Goal: Task Accomplishment & Management: Complete application form

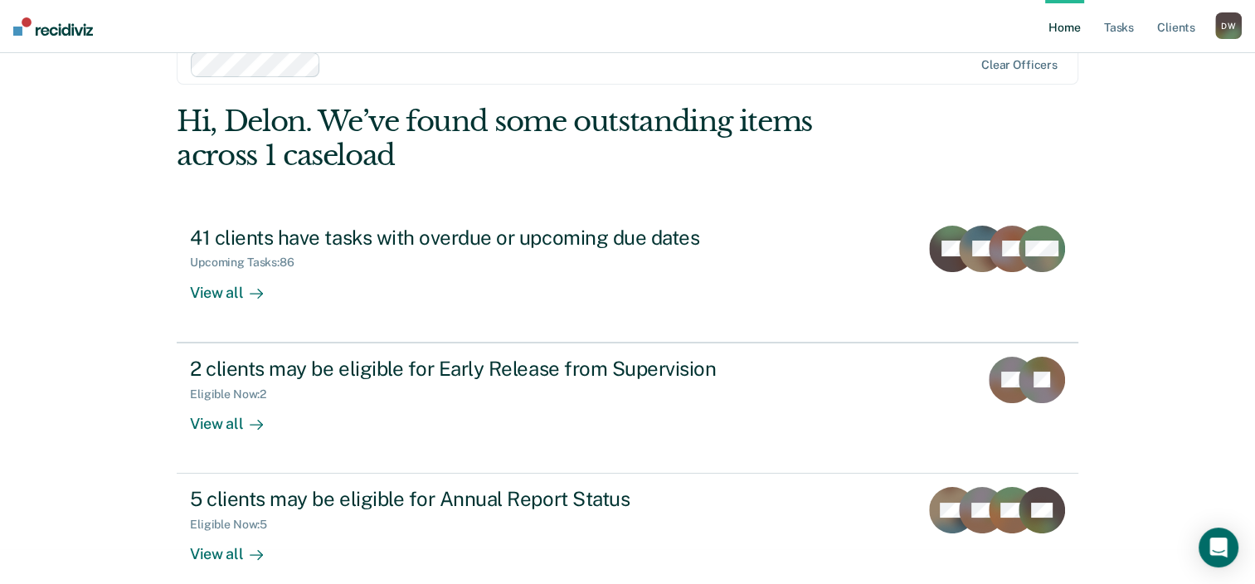
scroll to position [54, 0]
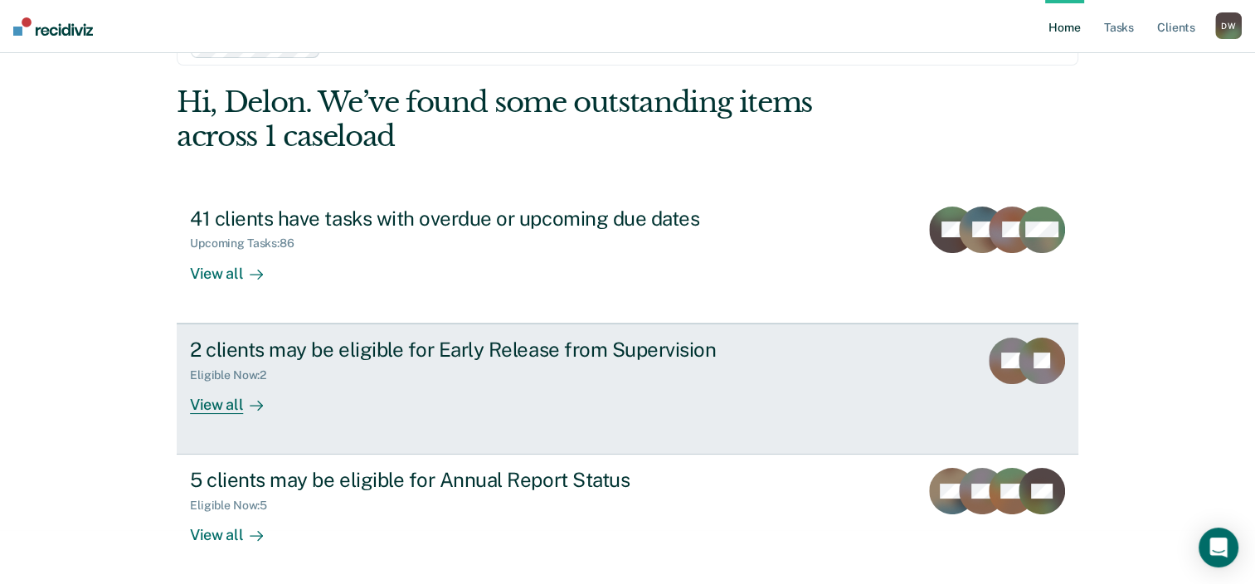
click at [216, 406] on div "View all" at bounding box center [236, 397] width 93 height 32
